Goal: Obtain resource: Obtain resource

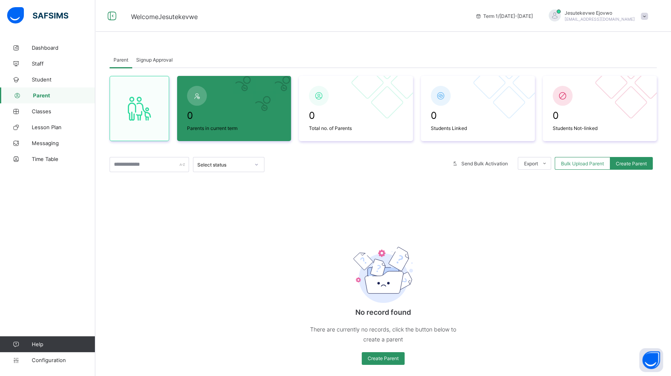
click at [589, 164] on span "Bulk Upload Parent" at bounding box center [582, 163] width 43 height 6
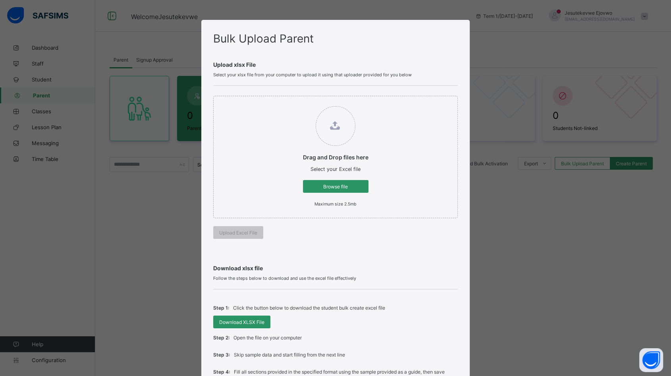
click at [245, 323] on span "Download XLSX File" at bounding box center [241, 322] width 45 height 6
click at [151, 225] on div "Bulk Upload Parent Upload xlsx File Select your xlsx file from your computer to…" at bounding box center [335, 188] width 671 height 376
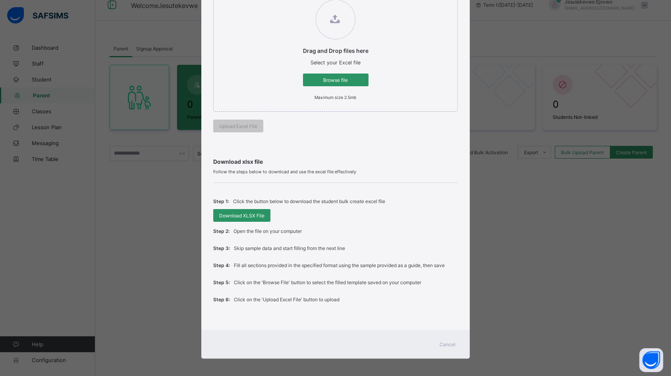
scroll to position [17, 0]
click at [446, 345] on div "Cancel" at bounding box center [447, 344] width 29 height 13
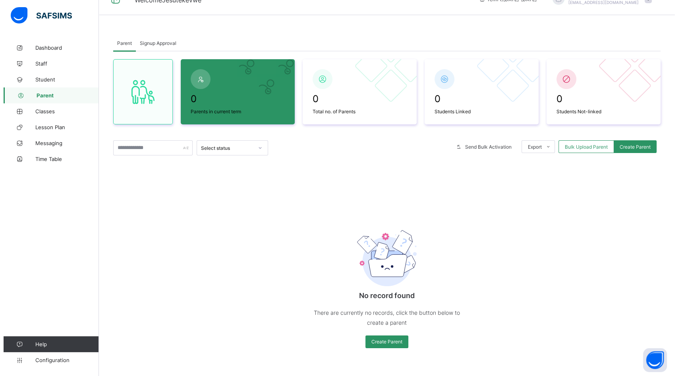
scroll to position [0, 0]
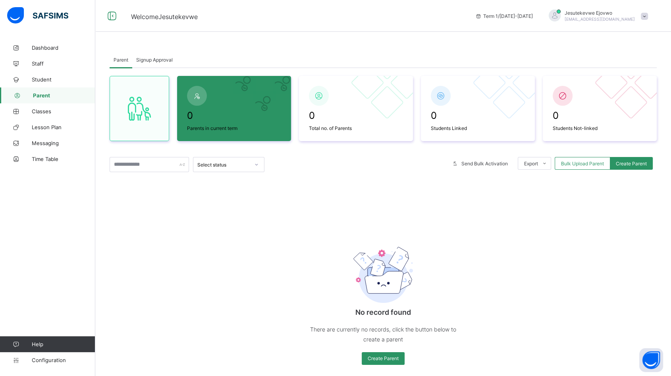
click at [45, 14] on img at bounding box center [37, 15] width 61 height 17
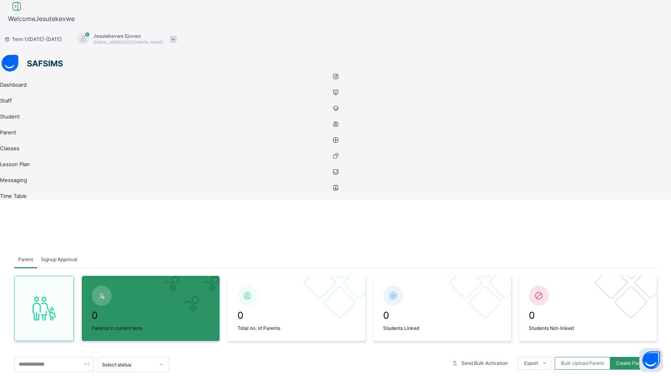
click at [23, 12] on icon at bounding box center [17, 7] width 14 height 12
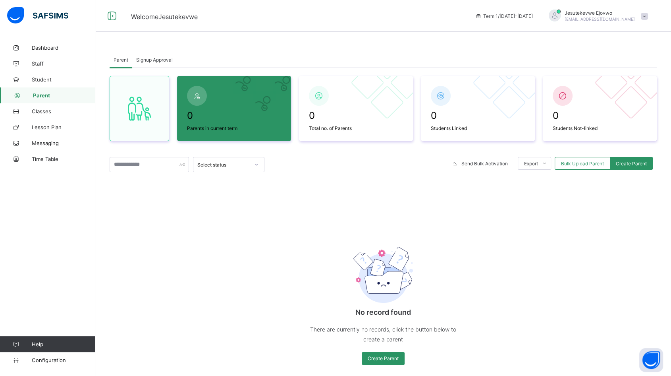
click at [41, 81] on span "Student" at bounding box center [64, 79] width 64 height 6
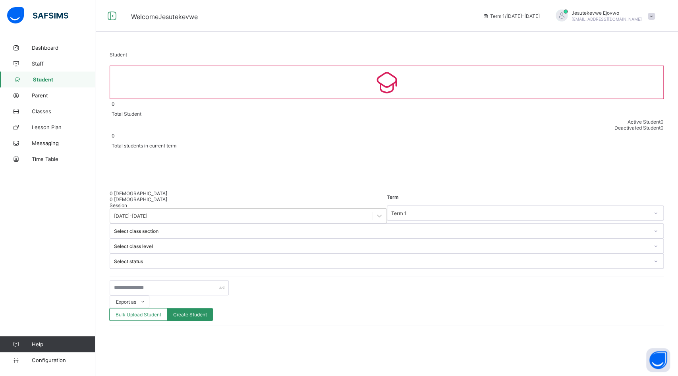
click at [161, 311] on span "Bulk Upload Student" at bounding box center [139, 314] width 46 height 6
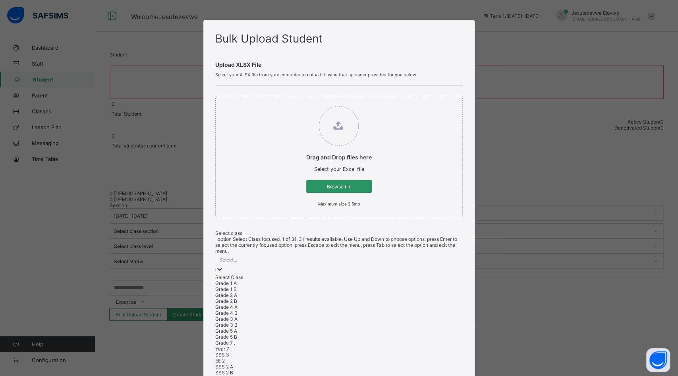
click at [224, 265] on div at bounding box center [220, 269] width 8 height 9
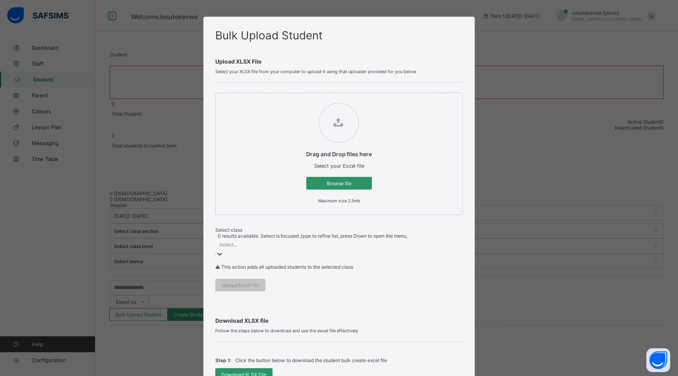
click at [224, 250] on div at bounding box center [220, 254] width 8 height 9
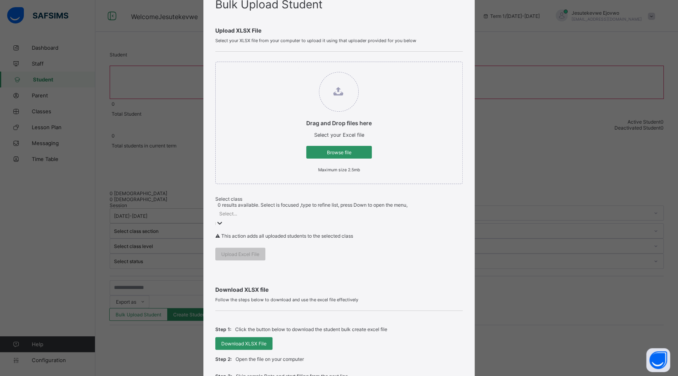
scroll to position [91, 0]
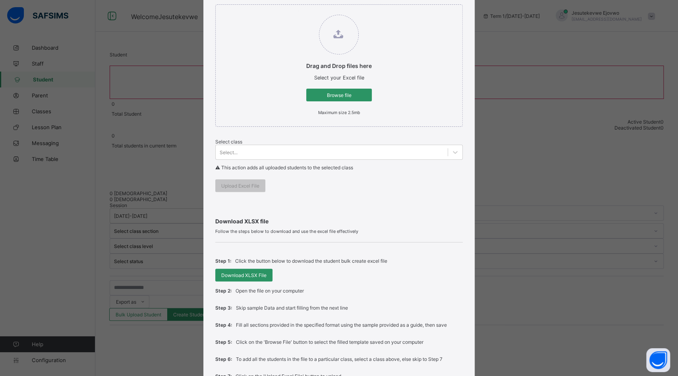
click at [253, 273] on span "Download XLSX File" at bounding box center [243, 275] width 45 height 6
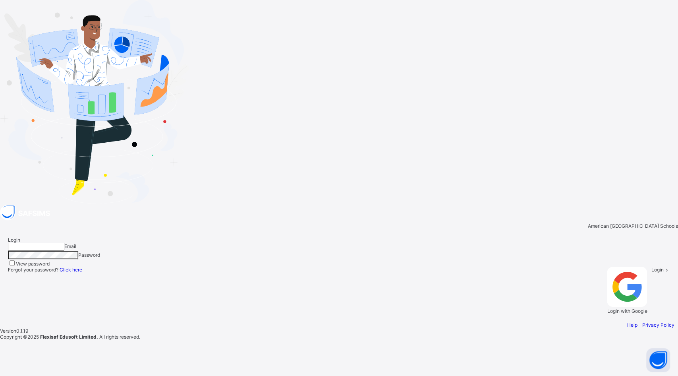
type input "**********"
